Goal: Transaction & Acquisition: Purchase product/service

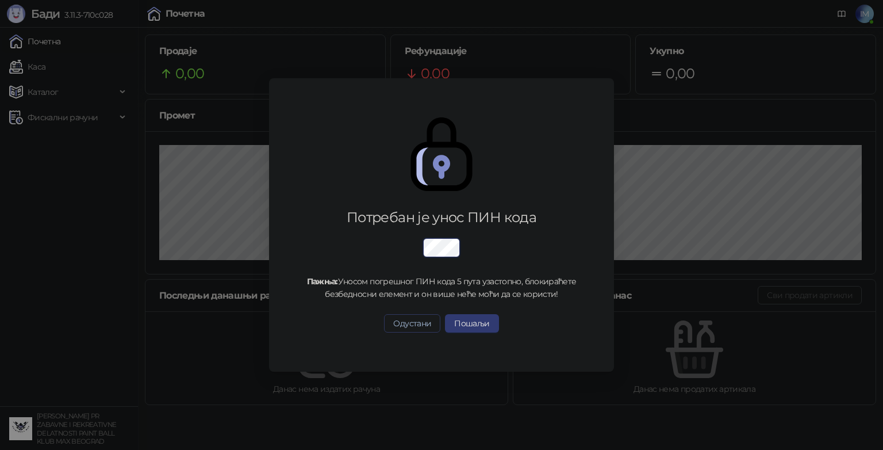
click at [414, 322] on button "Одустани" at bounding box center [412, 323] width 56 height 18
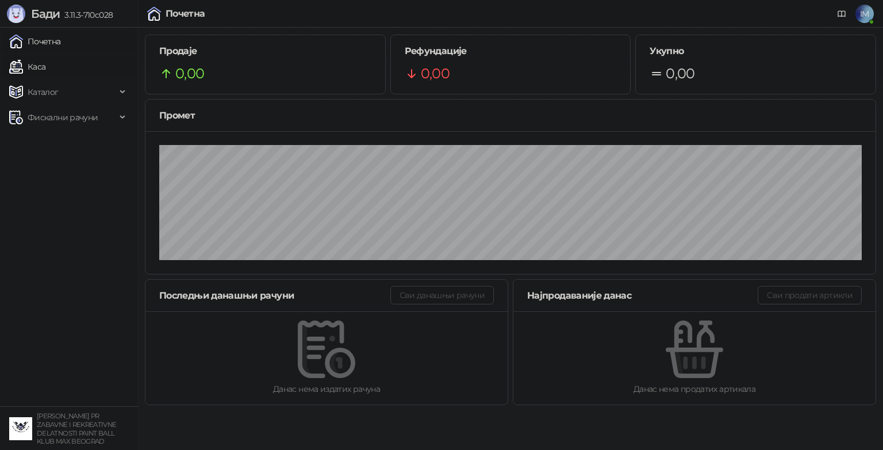
click at [45, 67] on link "Каса" at bounding box center [27, 66] width 36 height 23
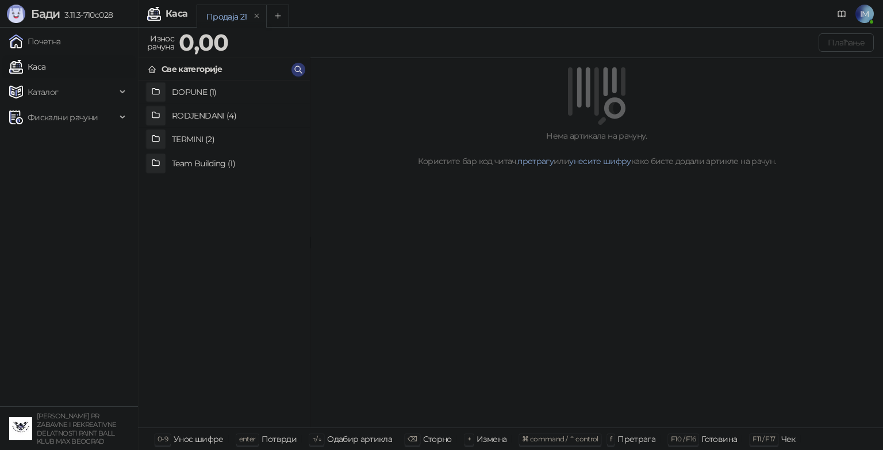
click at [215, 91] on h4 "DOPUNE (1)" at bounding box center [236, 92] width 129 height 18
click at [219, 91] on h4 "Dopuna kuglica (100kom)" at bounding box center [236, 92] width 129 height 18
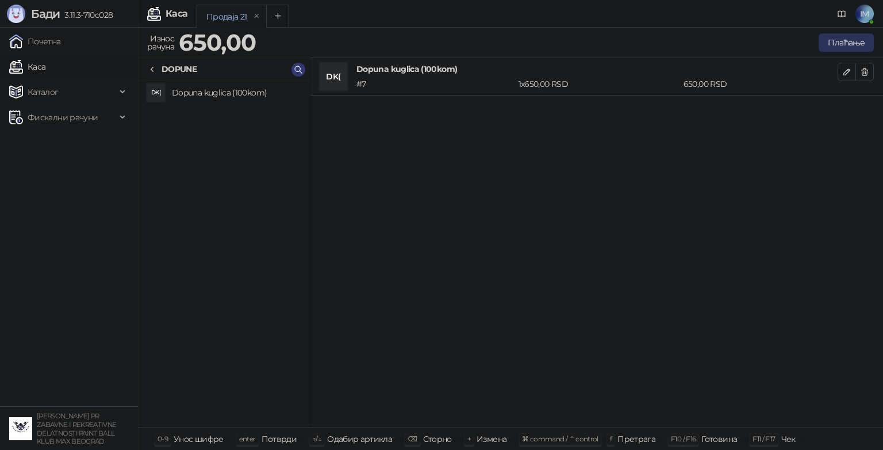
click at [841, 47] on button "Плаћање" at bounding box center [846, 42] width 55 height 18
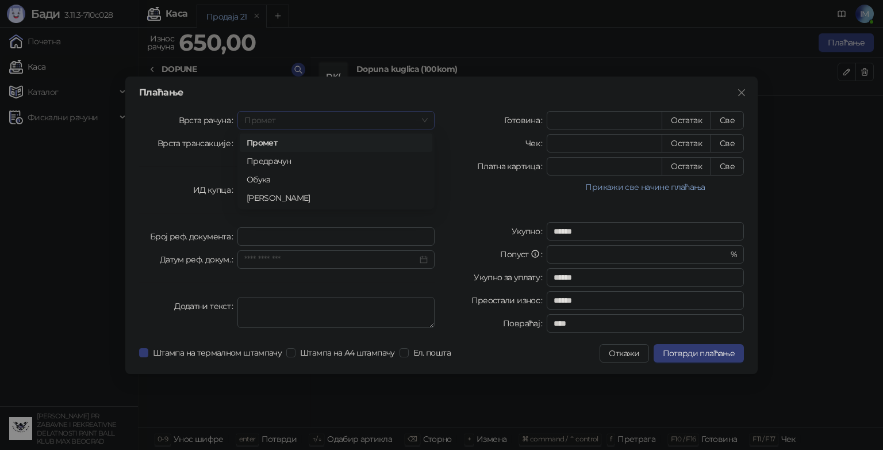
click at [324, 123] on span "Промет" at bounding box center [335, 120] width 183 height 17
click at [292, 184] on div "Обука" at bounding box center [336, 179] width 179 height 13
click at [303, 144] on span "Продаја" at bounding box center [335, 143] width 183 height 17
click at [209, 171] on div "Врста рачуна Обука Врста трансакције Продаја ИД купца [PERSON_NAME] реф. докуме…" at bounding box center [286, 224] width 309 height 226
click at [693, 122] on button "Остатак" at bounding box center [686, 120] width 49 height 18
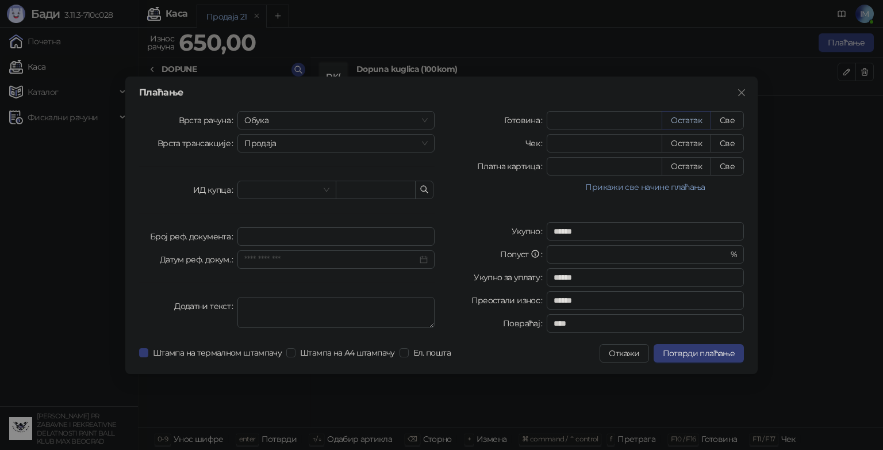
type input "***"
type input "****"
click at [674, 357] on span "Потврди плаћање" at bounding box center [699, 353] width 72 height 10
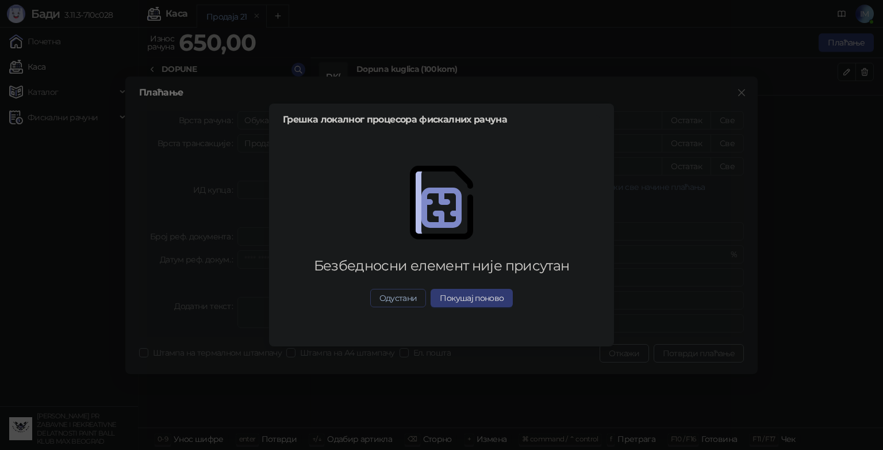
click at [390, 303] on button "Одустани" at bounding box center [398, 298] width 56 height 18
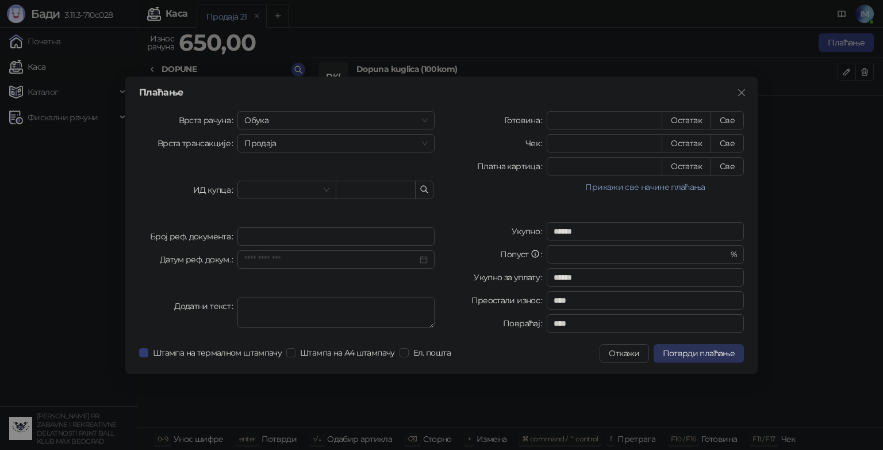
click at [714, 353] on span "Потврди плаћање" at bounding box center [699, 353] width 72 height 10
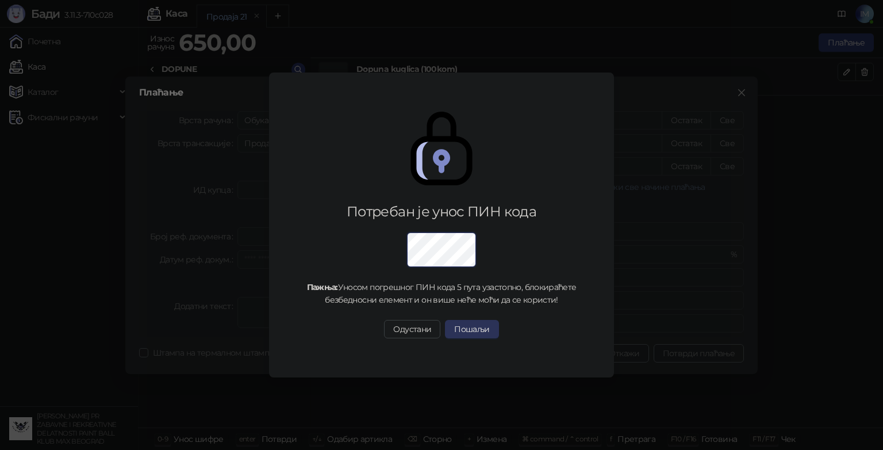
click at [480, 336] on button "Пошаљи" at bounding box center [471, 329] width 53 height 18
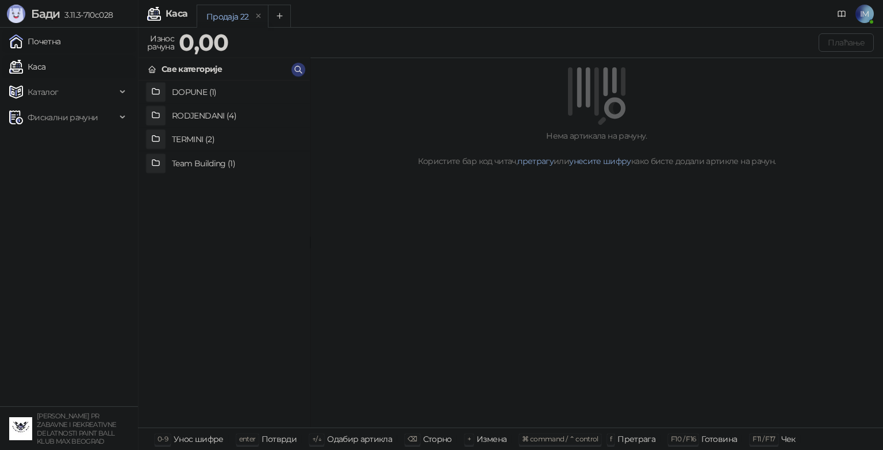
click at [61, 41] on link "Почетна" at bounding box center [35, 41] width 52 height 23
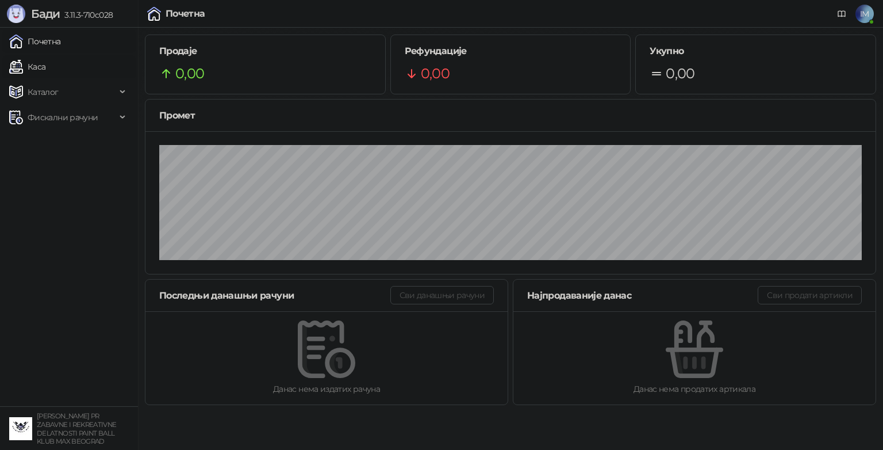
click at [45, 66] on link "Каса" at bounding box center [27, 66] width 36 height 23
